Goal: Find contact information: Find contact information

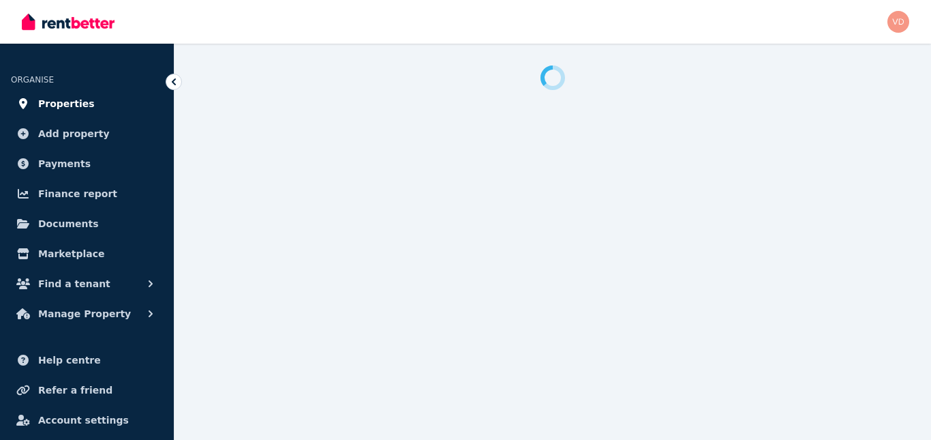
click at [94, 104] on link "Properties" at bounding box center [87, 103] width 152 height 27
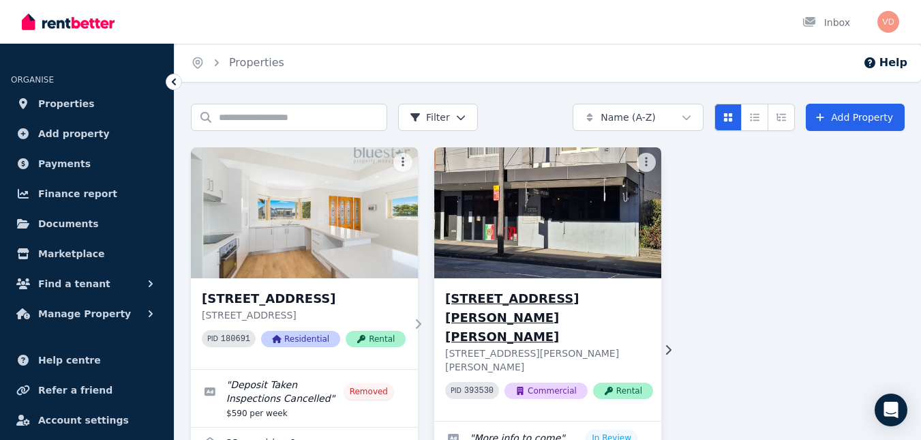
click at [537, 255] on img at bounding box center [548, 213] width 239 height 138
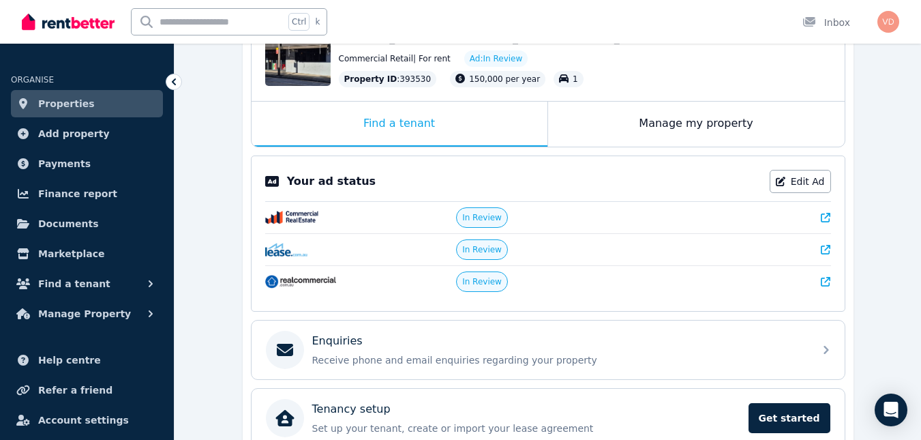
scroll to position [237, 0]
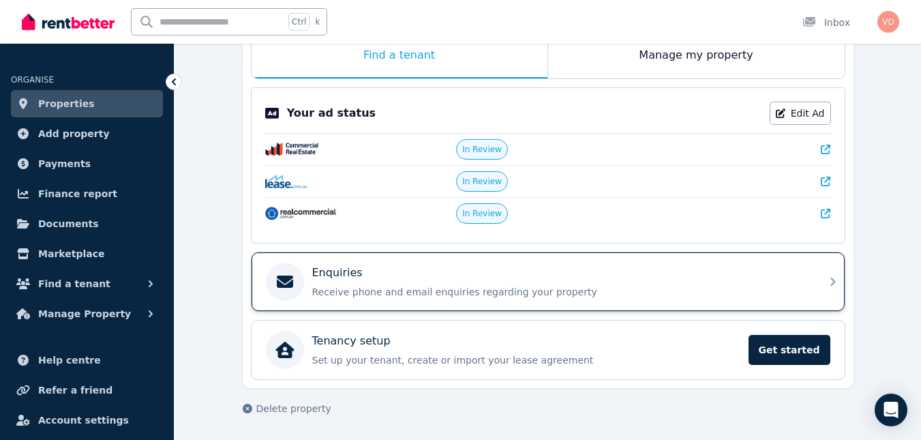
click at [759, 277] on div "Enquiries" at bounding box center [559, 273] width 494 height 16
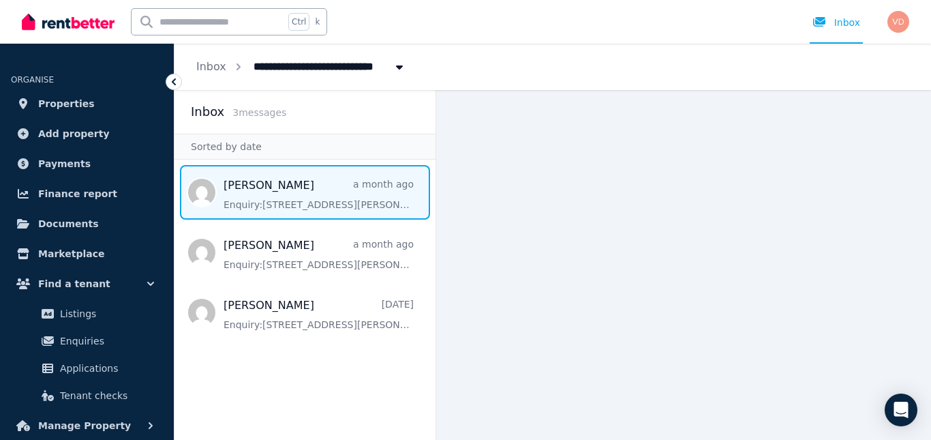
click at [314, 199] on span "Message list" at bounding box center [305, 192] width 261 height 55
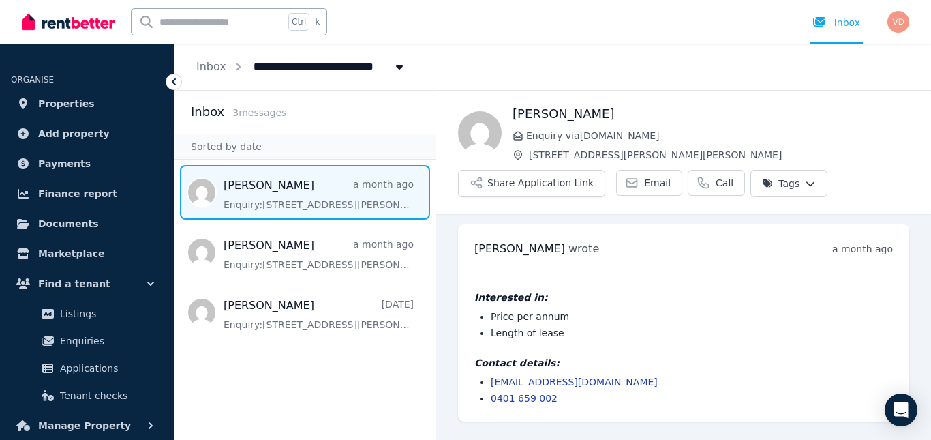
click at [526, 397] on link "0401 659 002" at bounding box center [524, 398] width 67 height 11
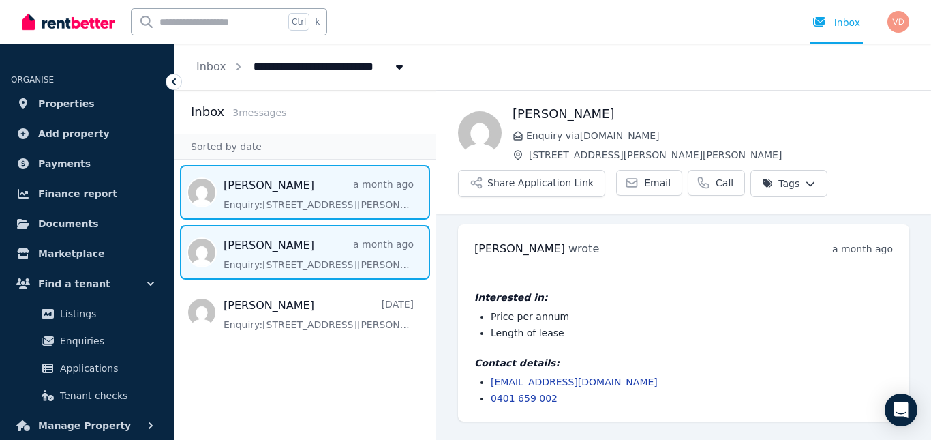
click at [343, 267] on span "Message list" at bounding box center [305, 252] width 261 height 55
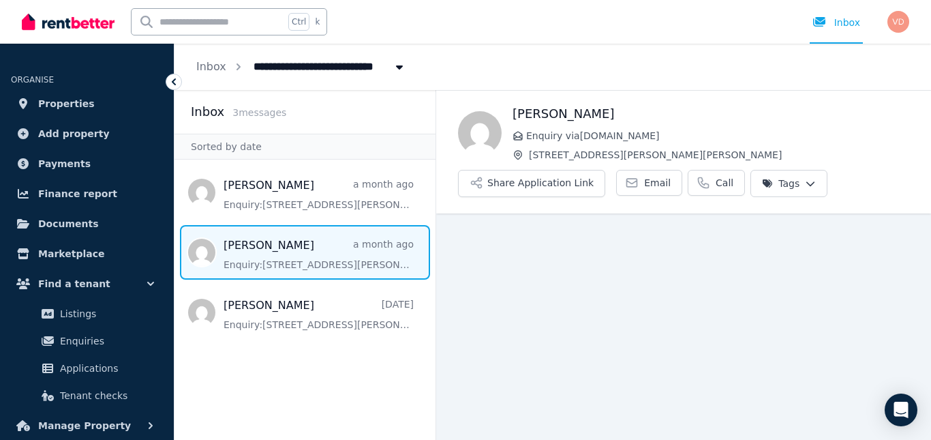
scroll to position [25, 0]
